Goal: Transaction & Acquisition: Book appointment/travel/reservation

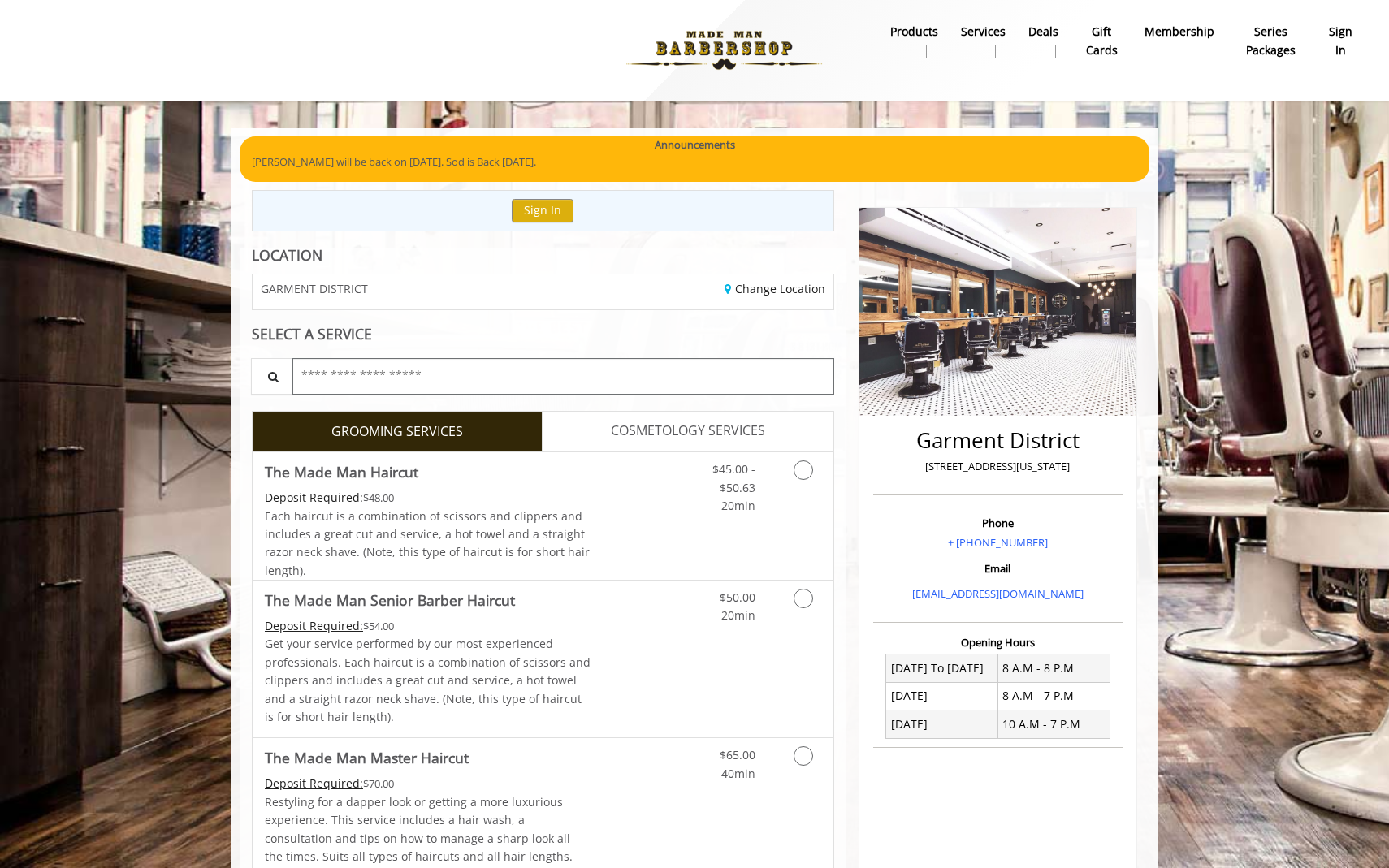
click at [421, 375] on input "text" at bounding box center [563, 377] width 542 height 37
click at [750, 288] on link "Change Location" at bounding box center [775, 288] width 100 height 16
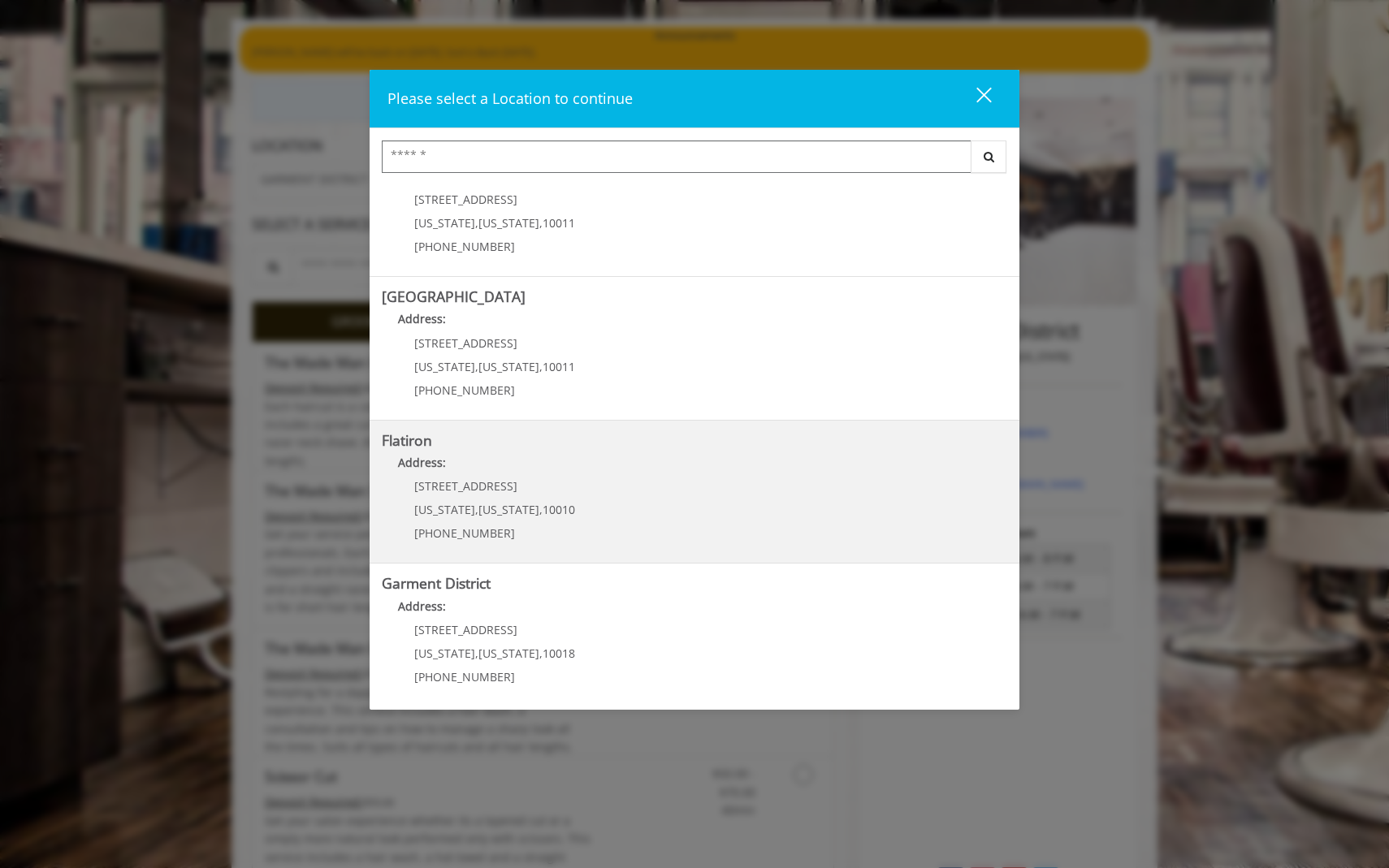
scroll to position [196, 0]
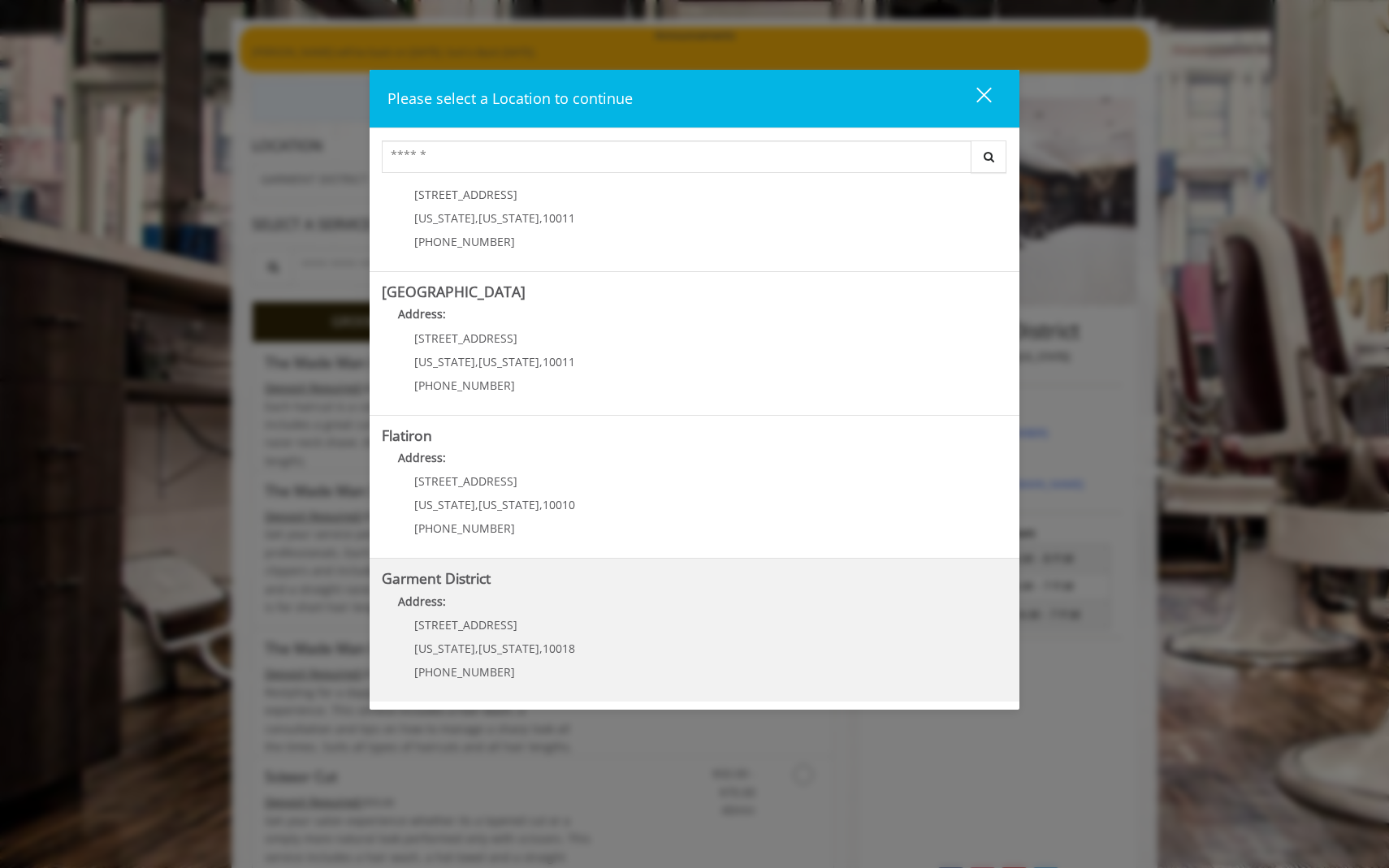
click at [589, 646] on District "Garment District Address: [STREET_ADDRESS][US_STATE][US_STATE] (212) 997-4247" at bounding box center [695, 630] width 626 height 119
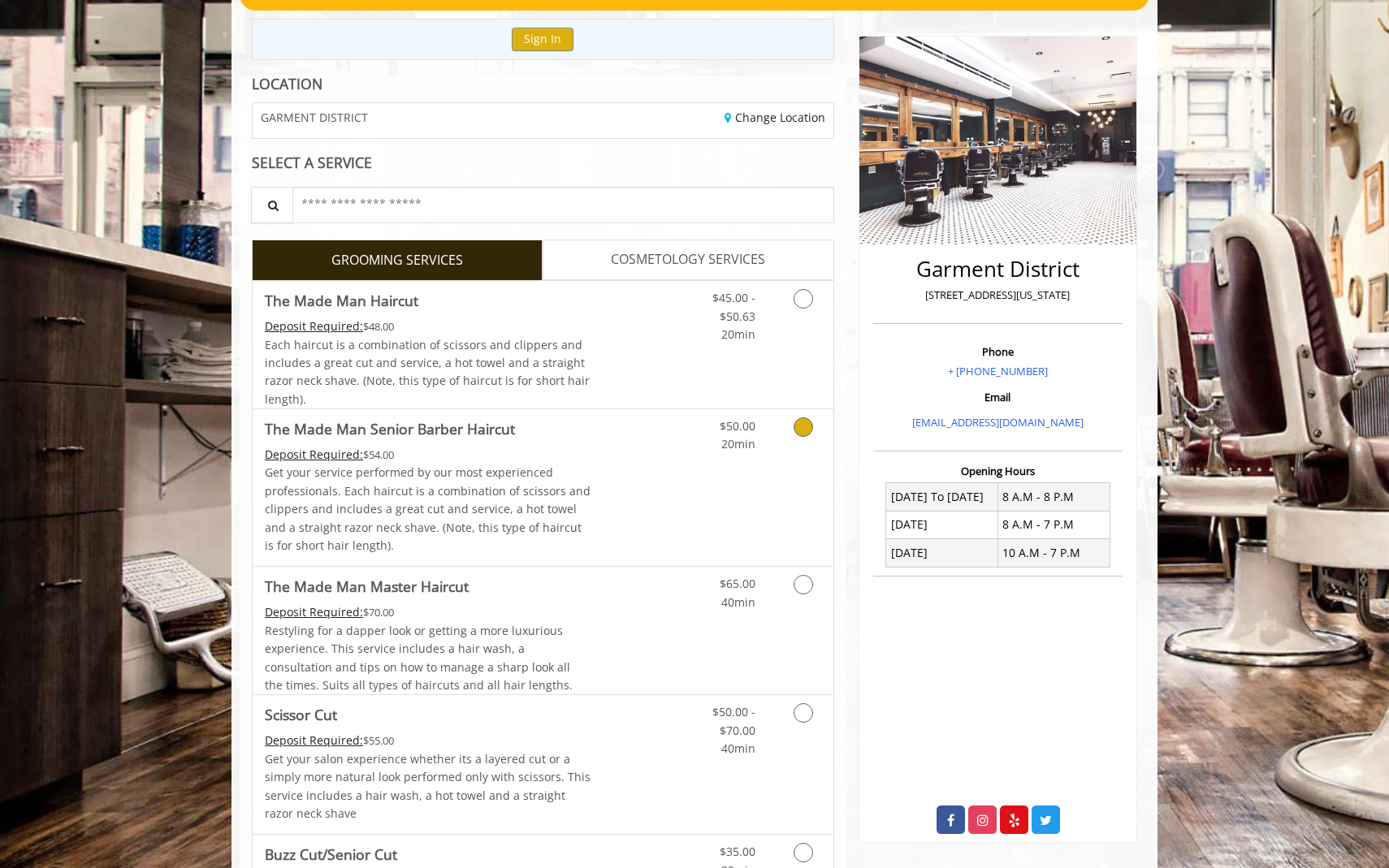
scroll to position [170, 0]
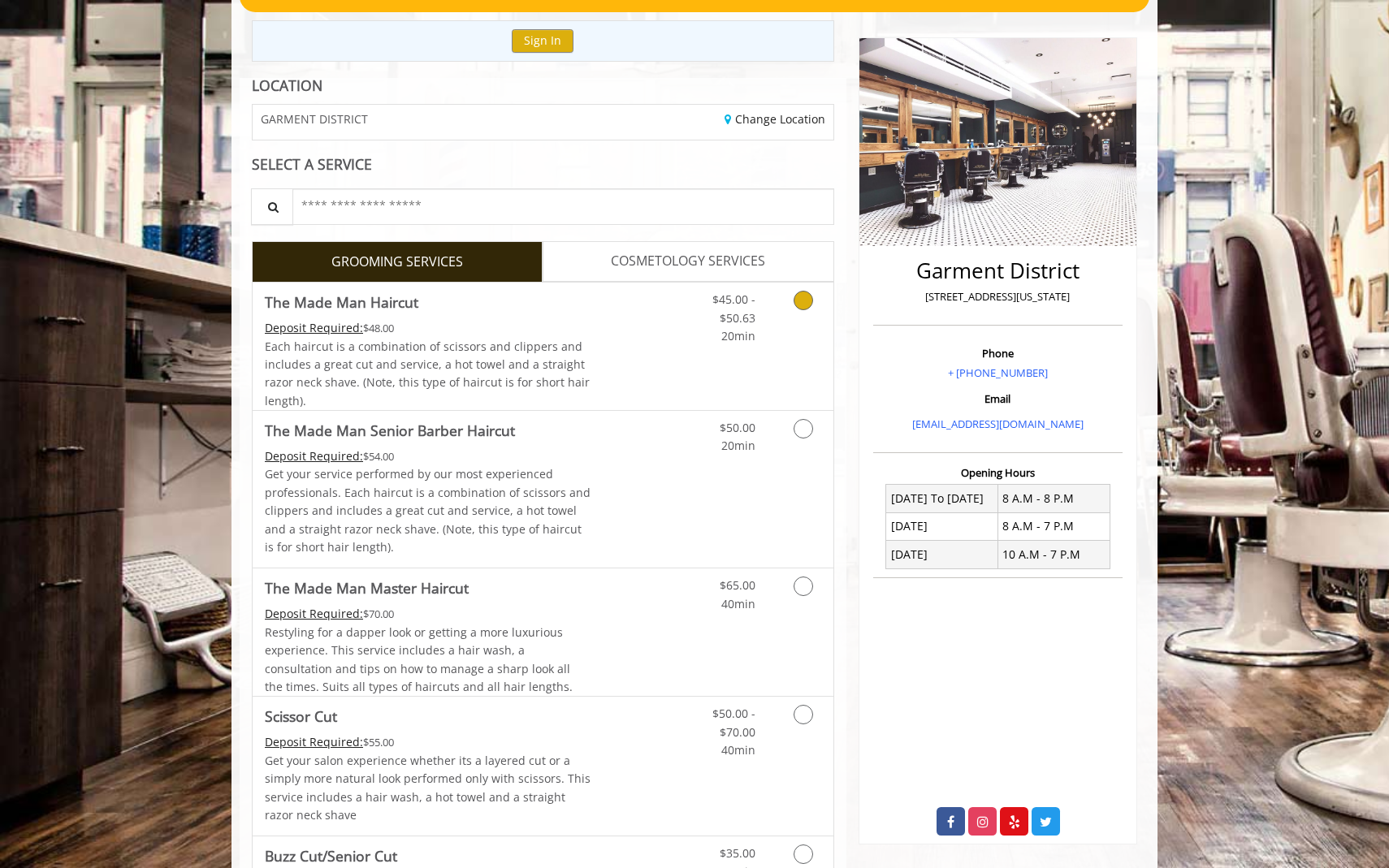
click at [799, 305] on icon "Grooming services" at bounding box center [803, 300] width 19 height 19
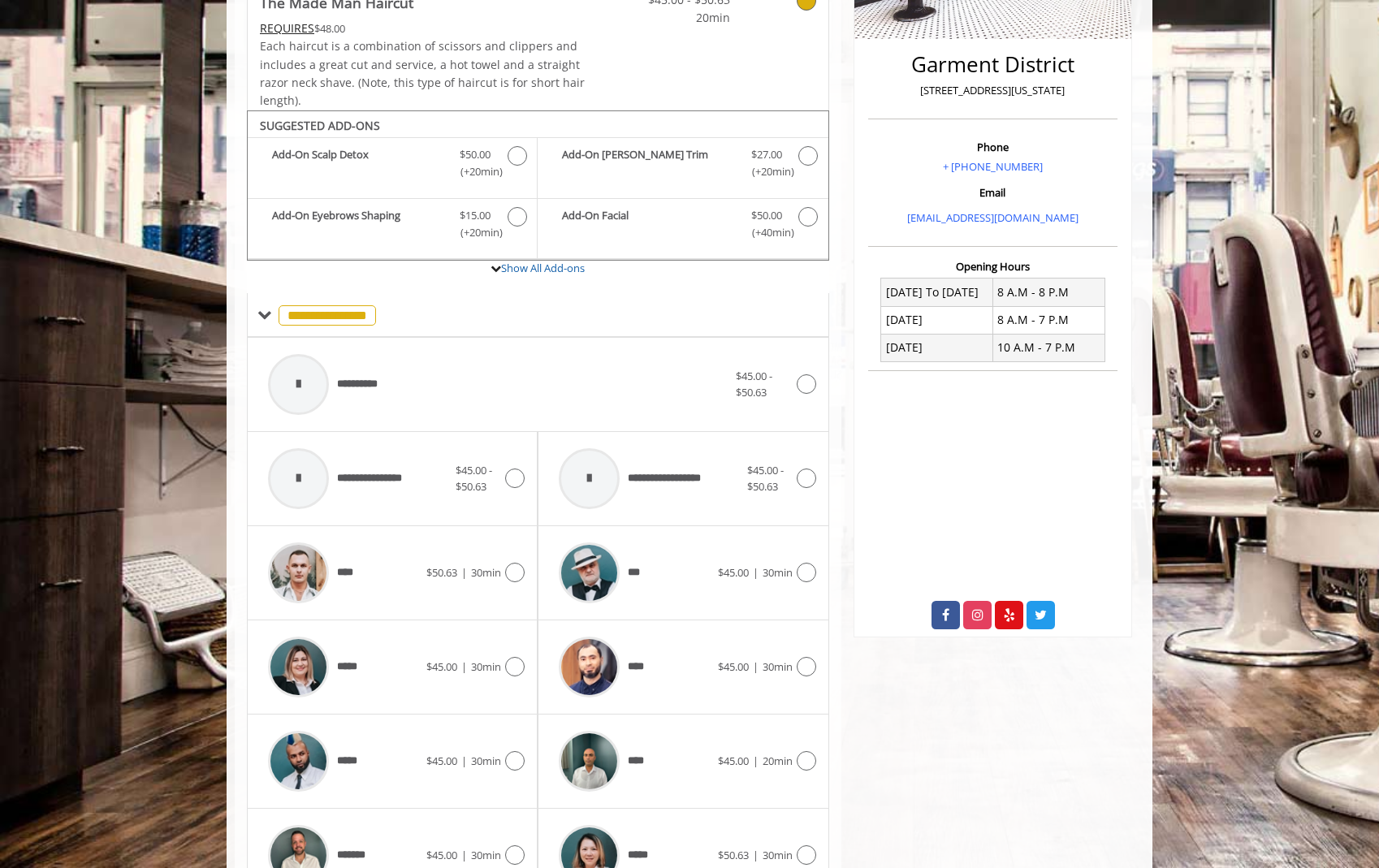
scroll to position [486, 0]
